Goal: Find specific page/section

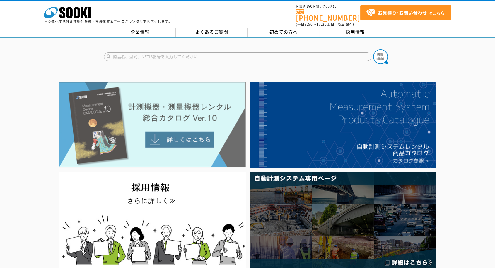
click at [199, 145] on img at bounding box center [152, 124] width 186 height 85
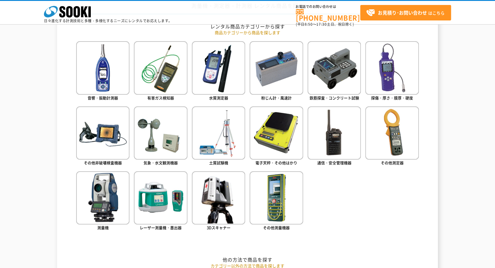
scroll to position [162, 0]
